Goal: Find specific page/section: Find specific page/section

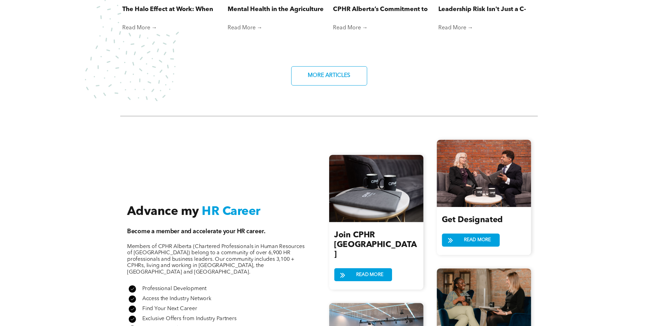
scroll to position [829, 0]
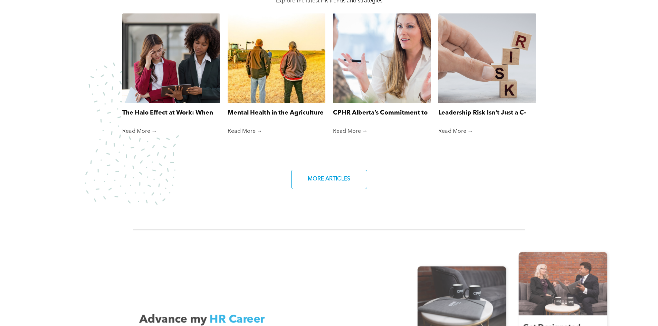
scroll to position [760, 0]
